Goal: Book appointment/travel/reservation

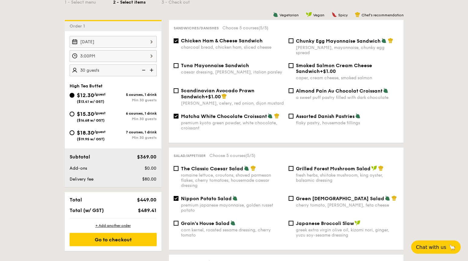
scroll to position [152, 0]
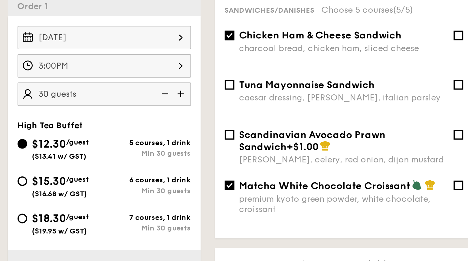
click at [113, 54] on div "3:00PM" at bounding box center [113, 55] width 87 height 12
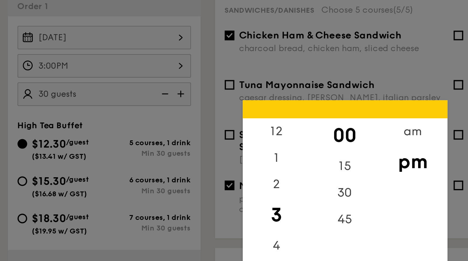
click at [195, 54] on div at bounding box center [234, 130] width 468 height 261
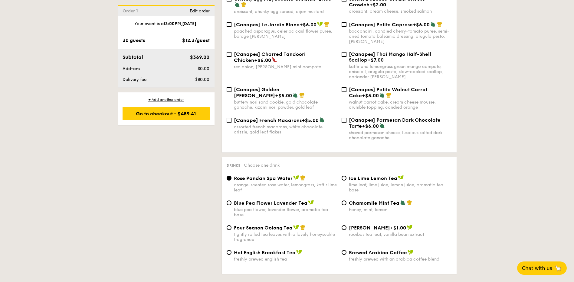
scroll to position [864, 0]
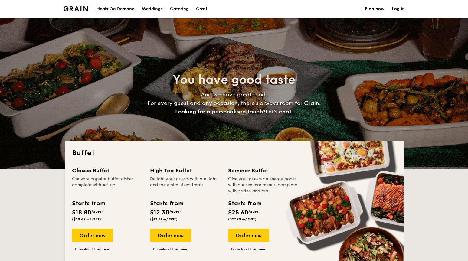
select select
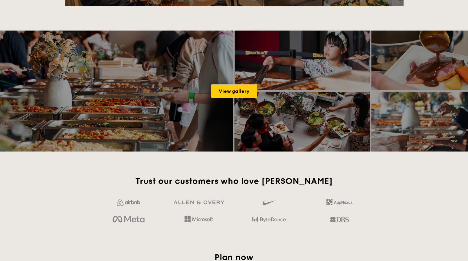
scroll to position [818, 0]
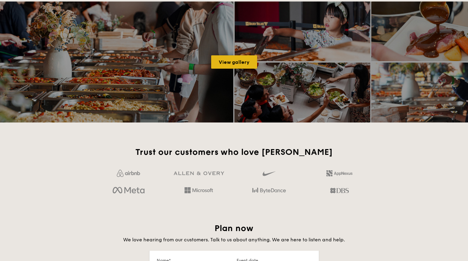
click at [242, 59] on link "View gallery" at bounding box center [234, 61] width 46 height 13
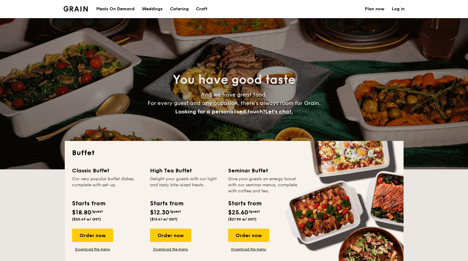
select select
